Goal: Task Accomplishment & Management: Manage account settings

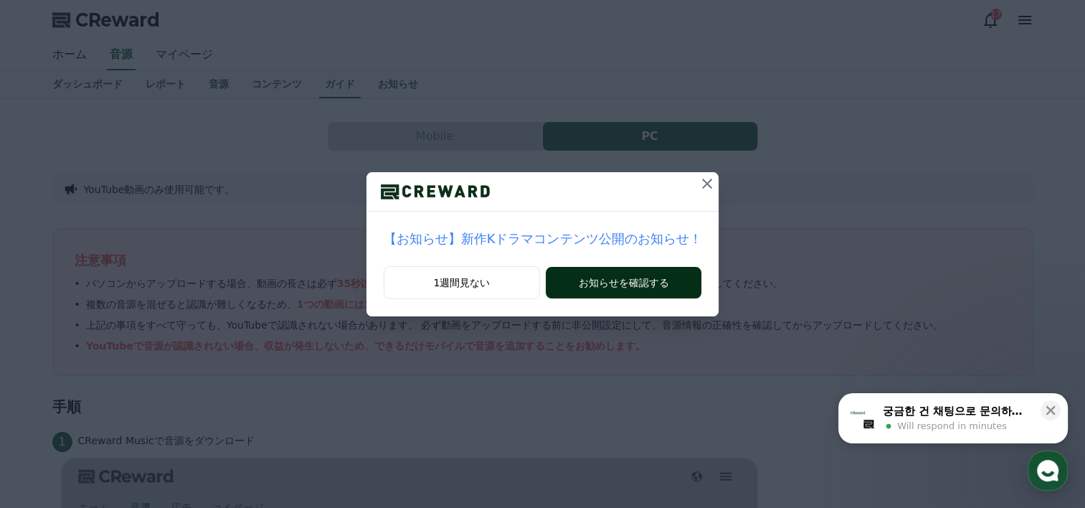
click at [609, 278] on button "お知らせを確認する" at bounding box center [624, 283] width 156 height 32
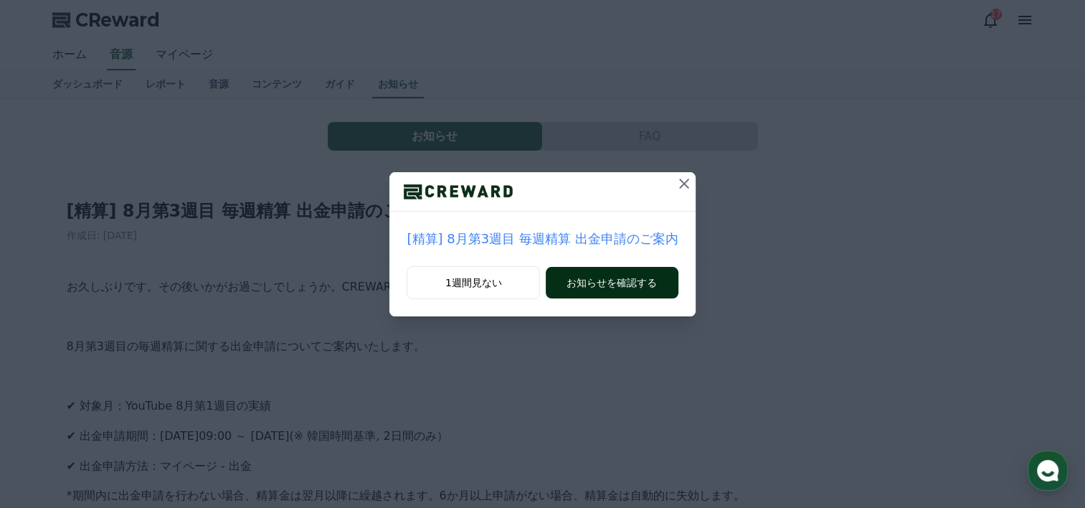
click at [593, 275] on button "お知らせを確認する" at bounding box center [612, 283] width 132 height 32
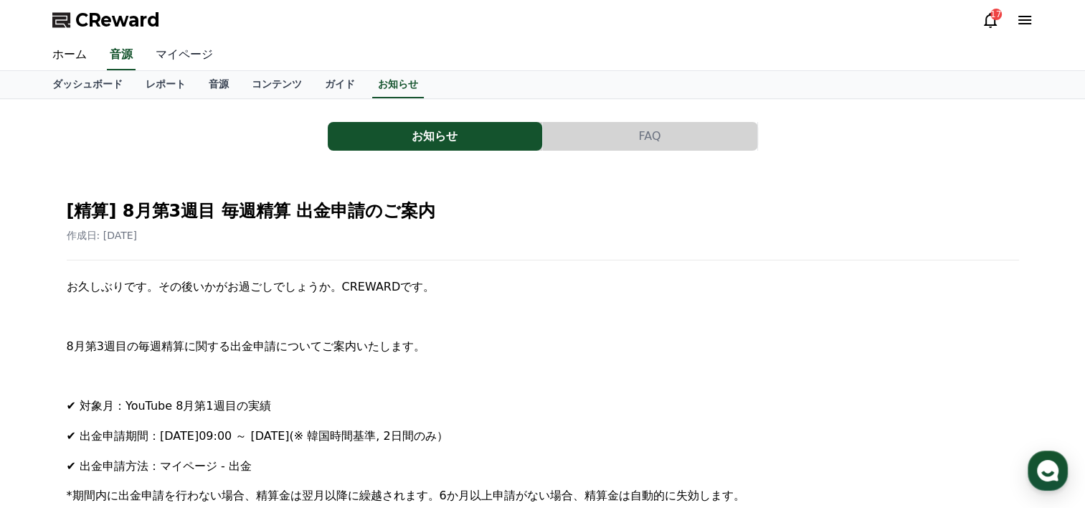
click at [166, 56] on link "マイページ" at bounding box center [184, 55] width 80 height 30
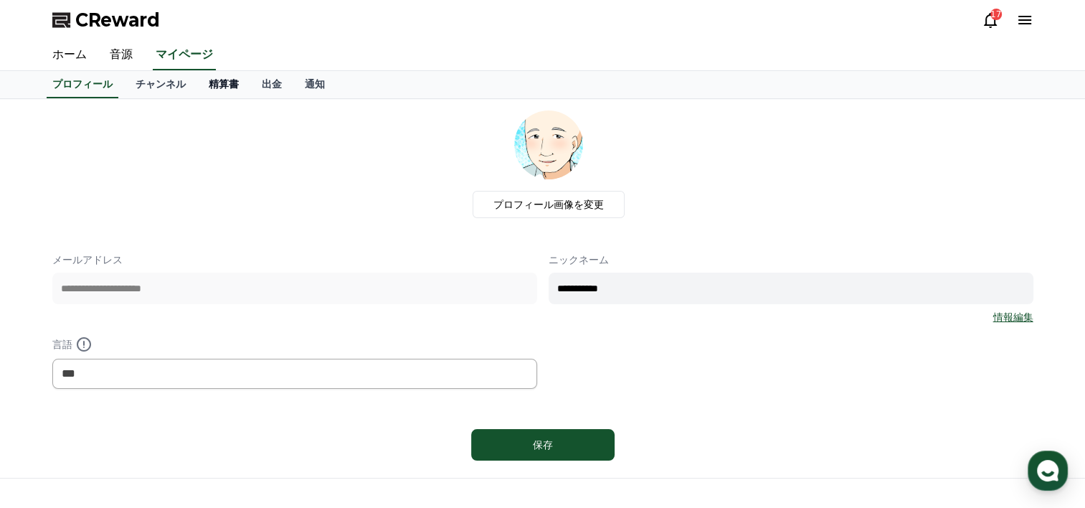
click at [197, 77] on link "精算書" at bounding box center [223, 84] width 53 height 27
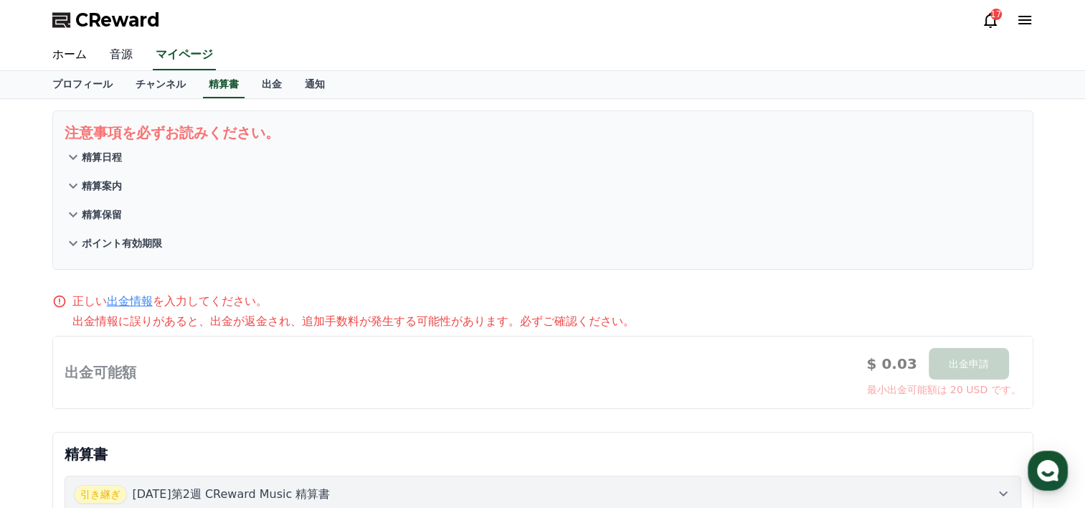
click at [118, 55] on link "音源" at bounding box center [121, 55] width 46 height 30
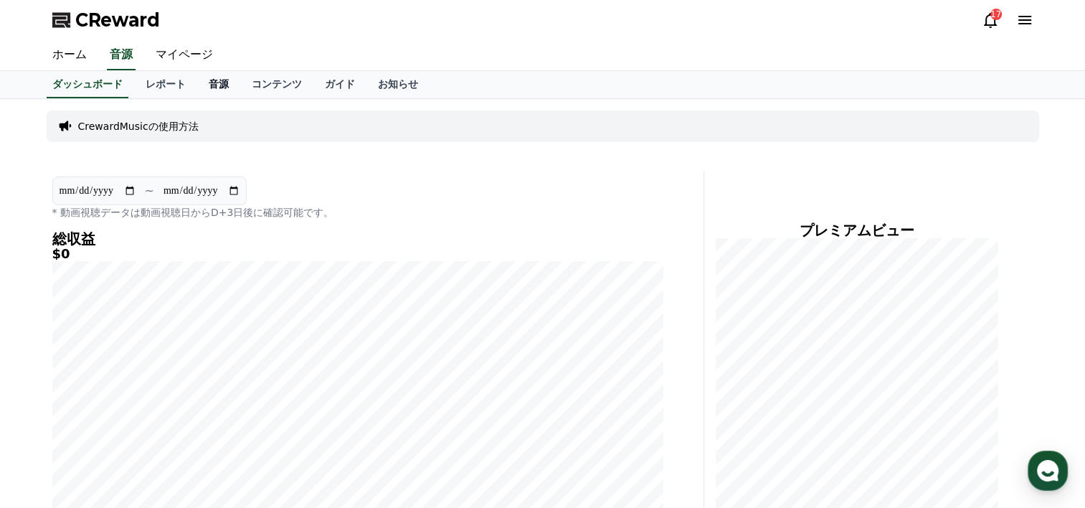
click at [197, 84] on link "音源" at bounding box center [218, 84] width 43 height 27
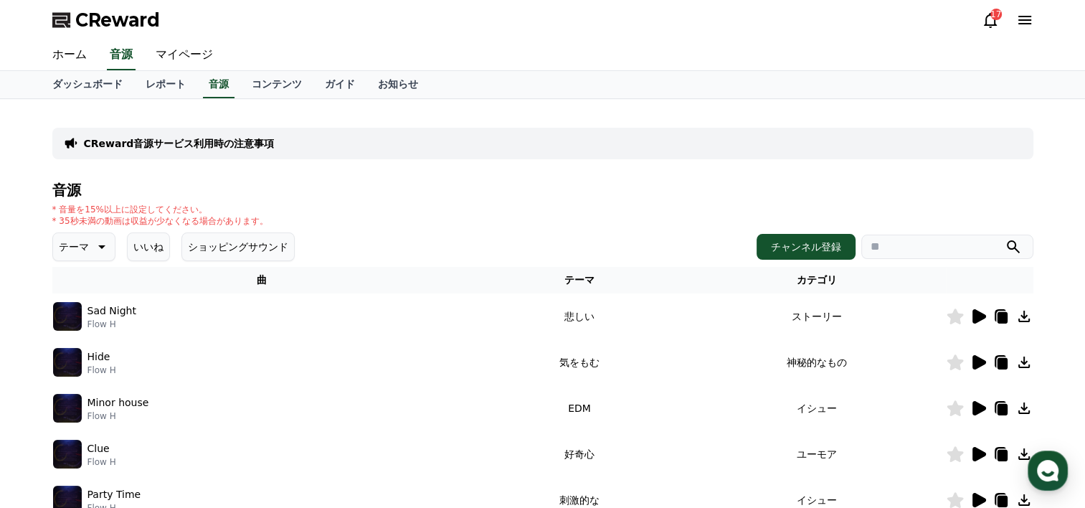
click at [978, 316] on icon at bounding box center [980, 316] width 14 height 14
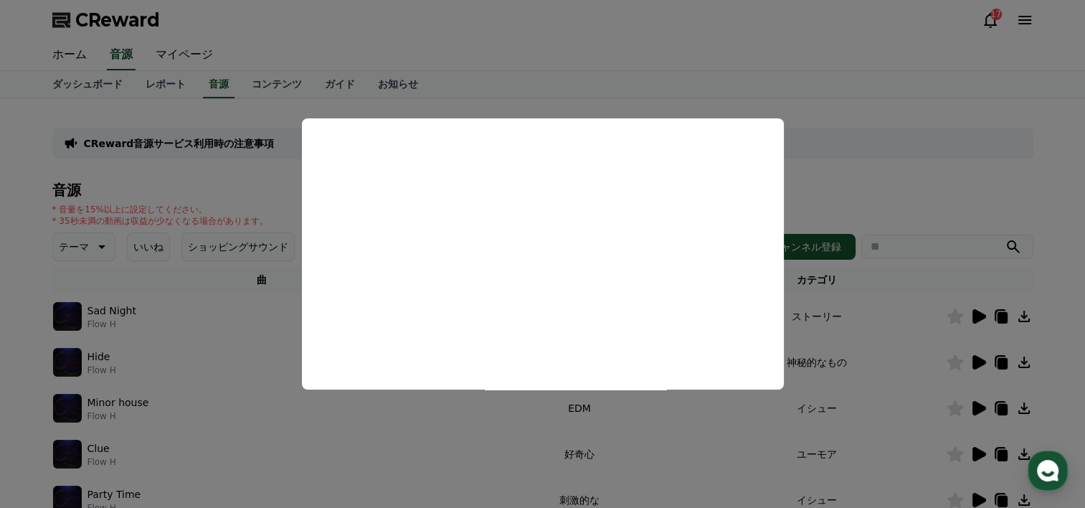
click at [812, 174] on button "close modal" at bounding box center [542, 254] width 1085 height 508
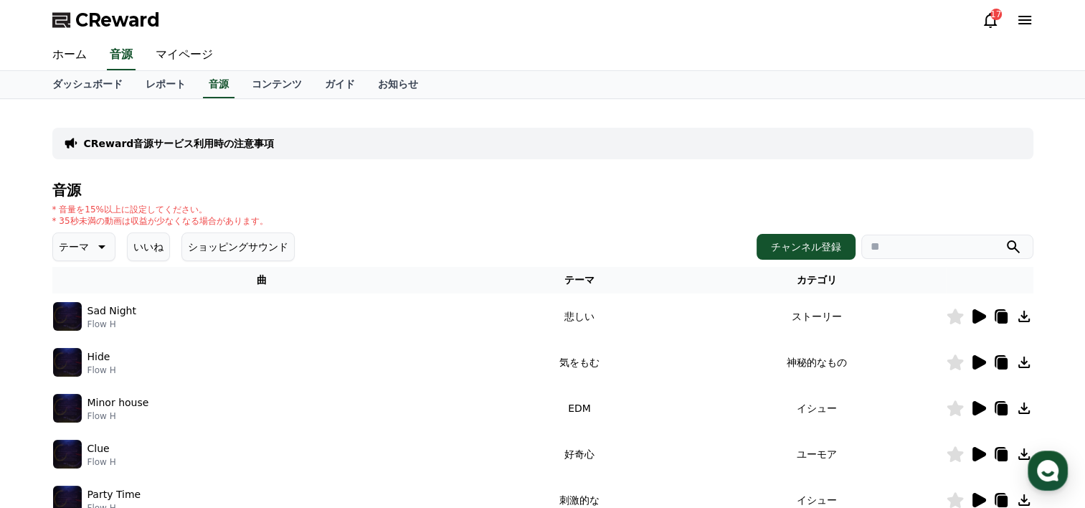
click at [979, 359] on icon at bounding box center [980, 362] width 14 height 14
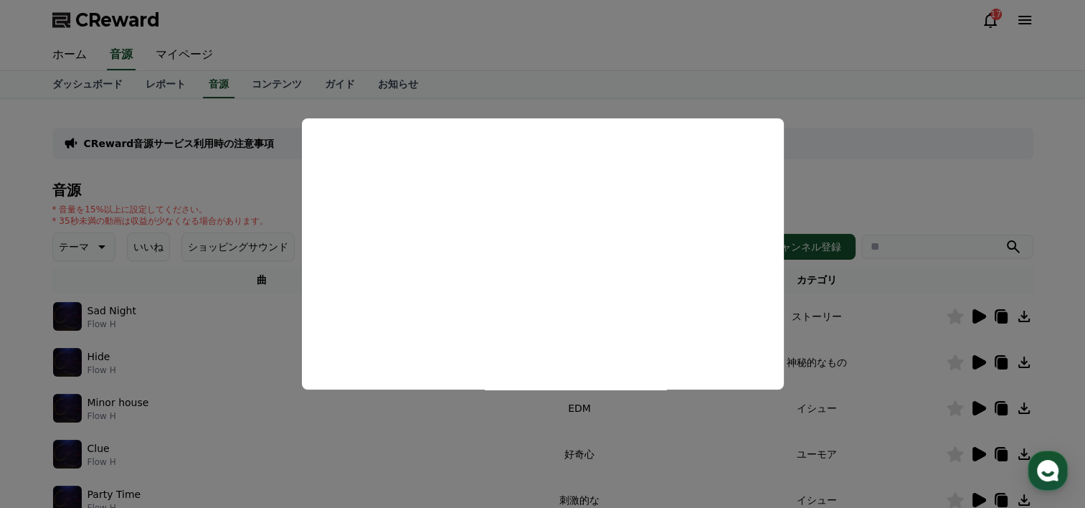
click at [255, 171] on button "close modal" at bounding box center [542, 254] width 1085 height 508
